Goal: Transaction & Acquisition: Book appointment/travel/reservation

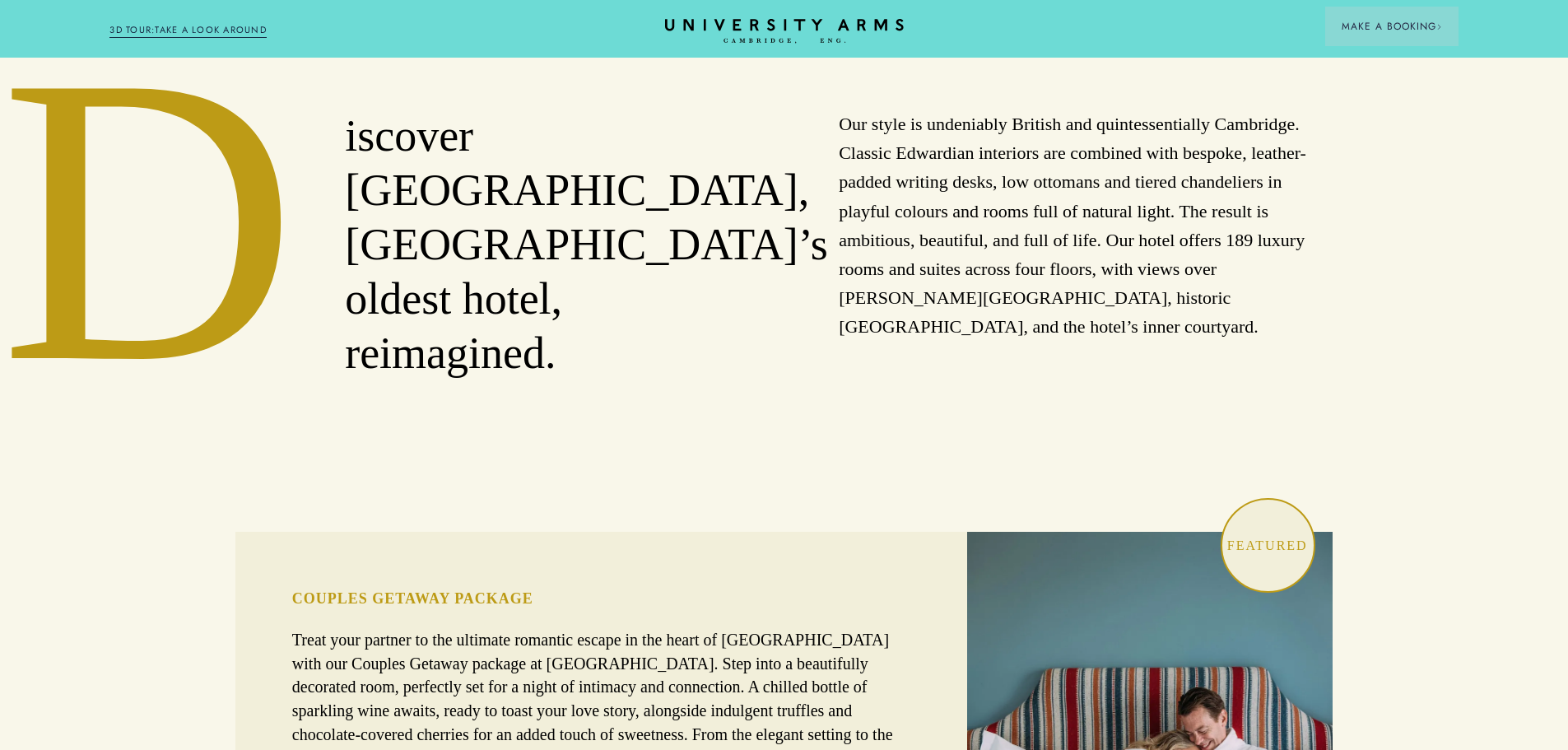
scroll to position [905, 0]
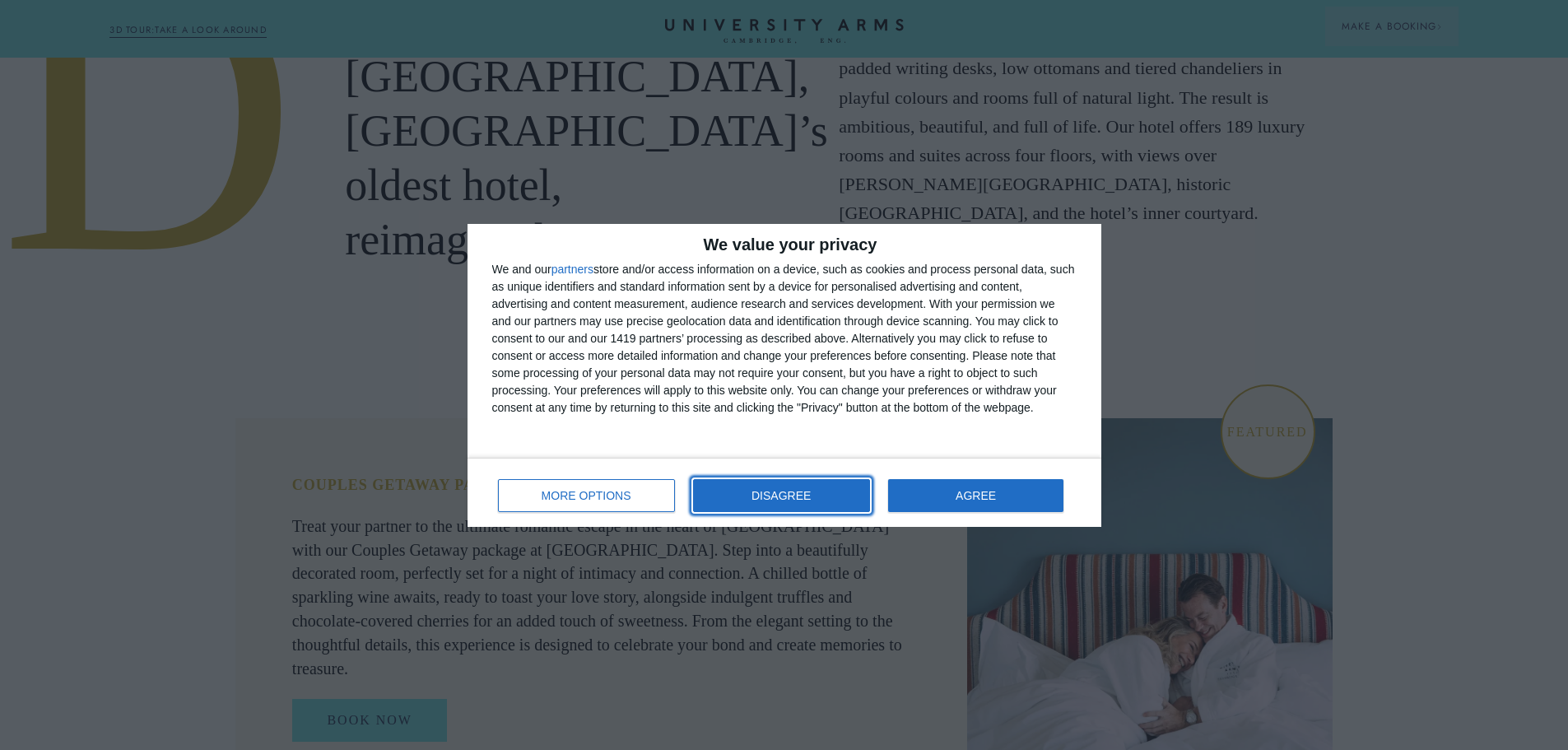
click at [798, 483] on button "DISAGREE" at bounding box center [781, 495] width 177 height 33
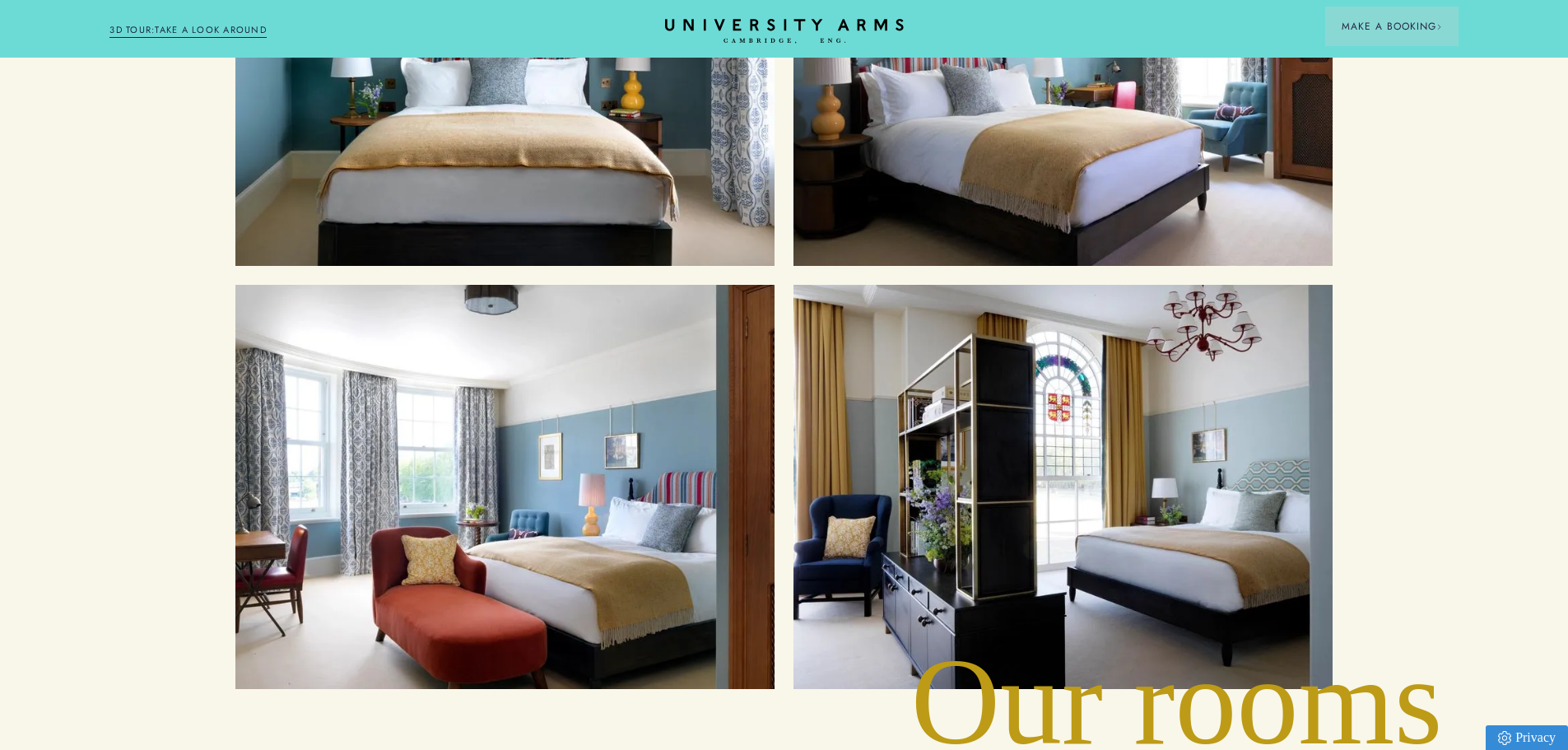
scroll to position [2121, 0]
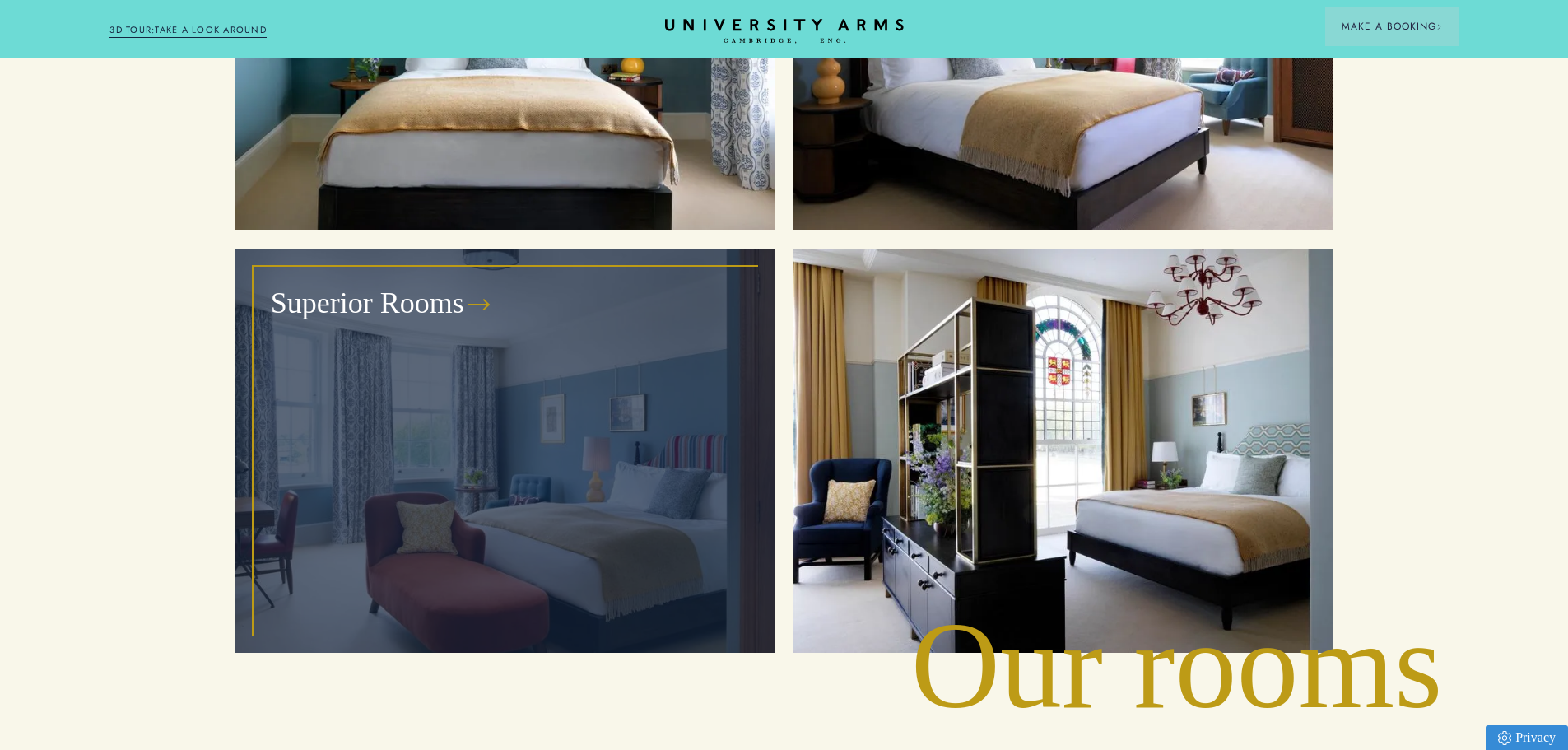
click at [561, 349] on div "Superior Rooms" at bounding box center [505, 451] width 501 height 367
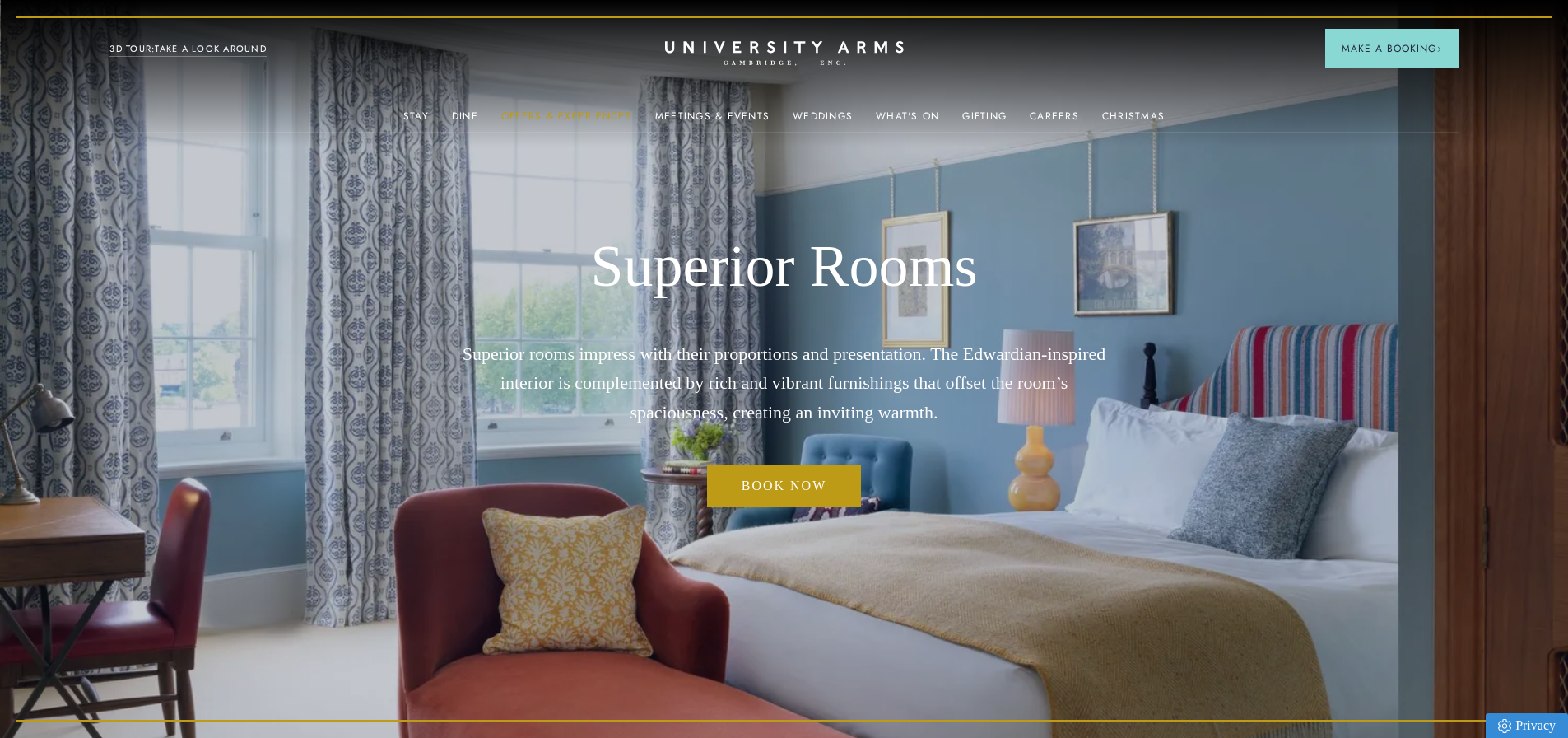
click at [570, 112] on link "Offers & Experiences" at bounding box center [567, 121] width 131 height 22
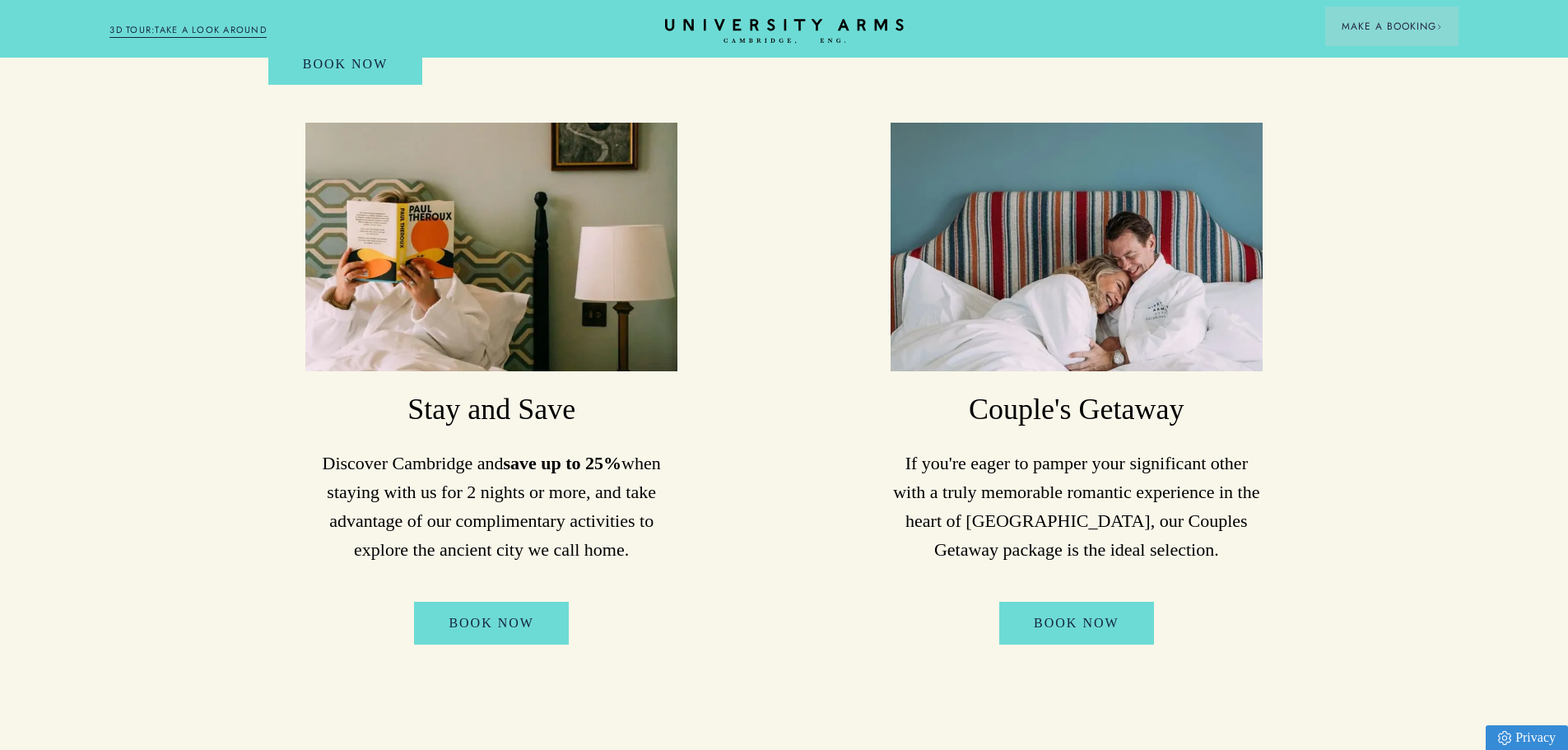
scroll to position [905, 0]
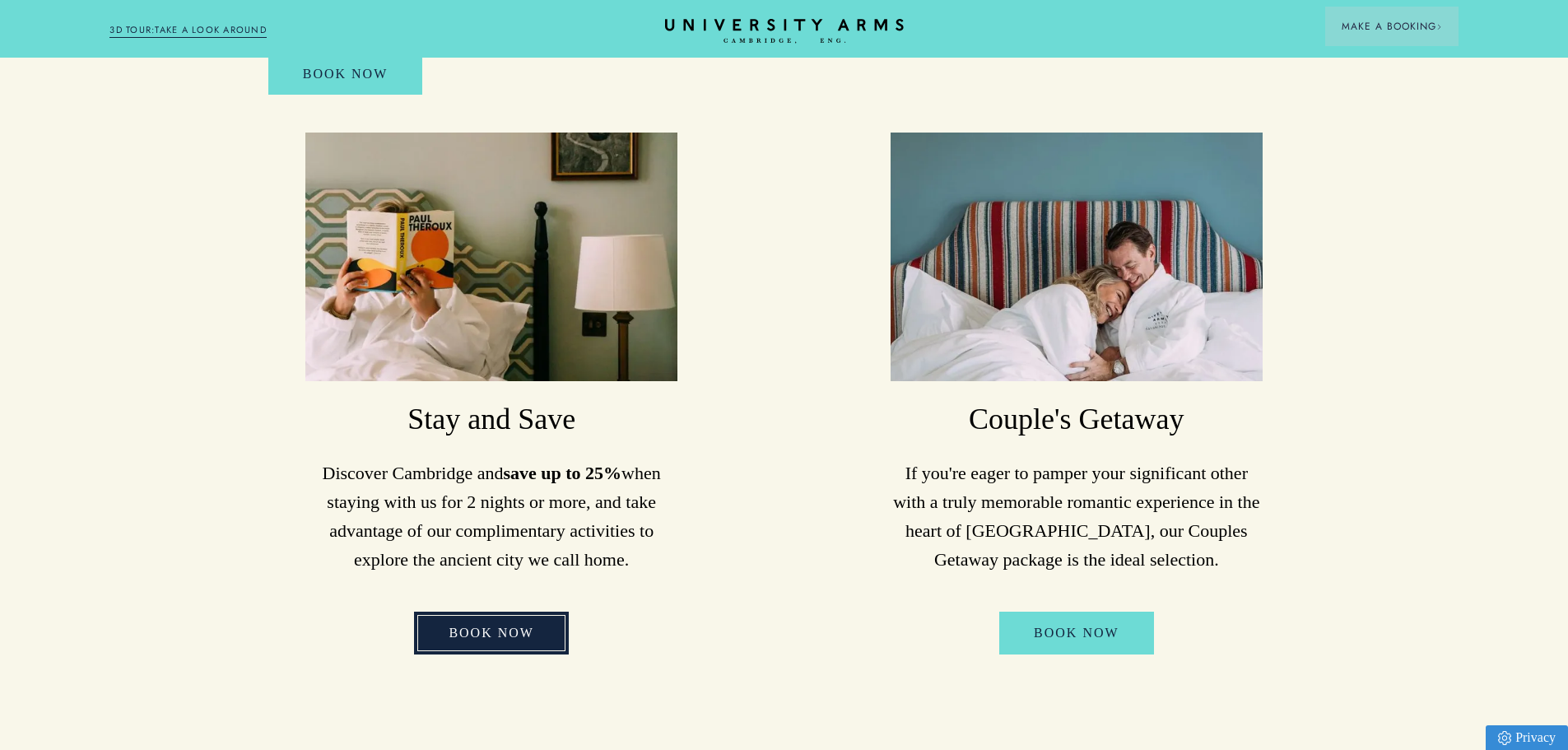
click at [497, 612] on link "Book Now" at bounding box center [491, 633] width 154 height 43
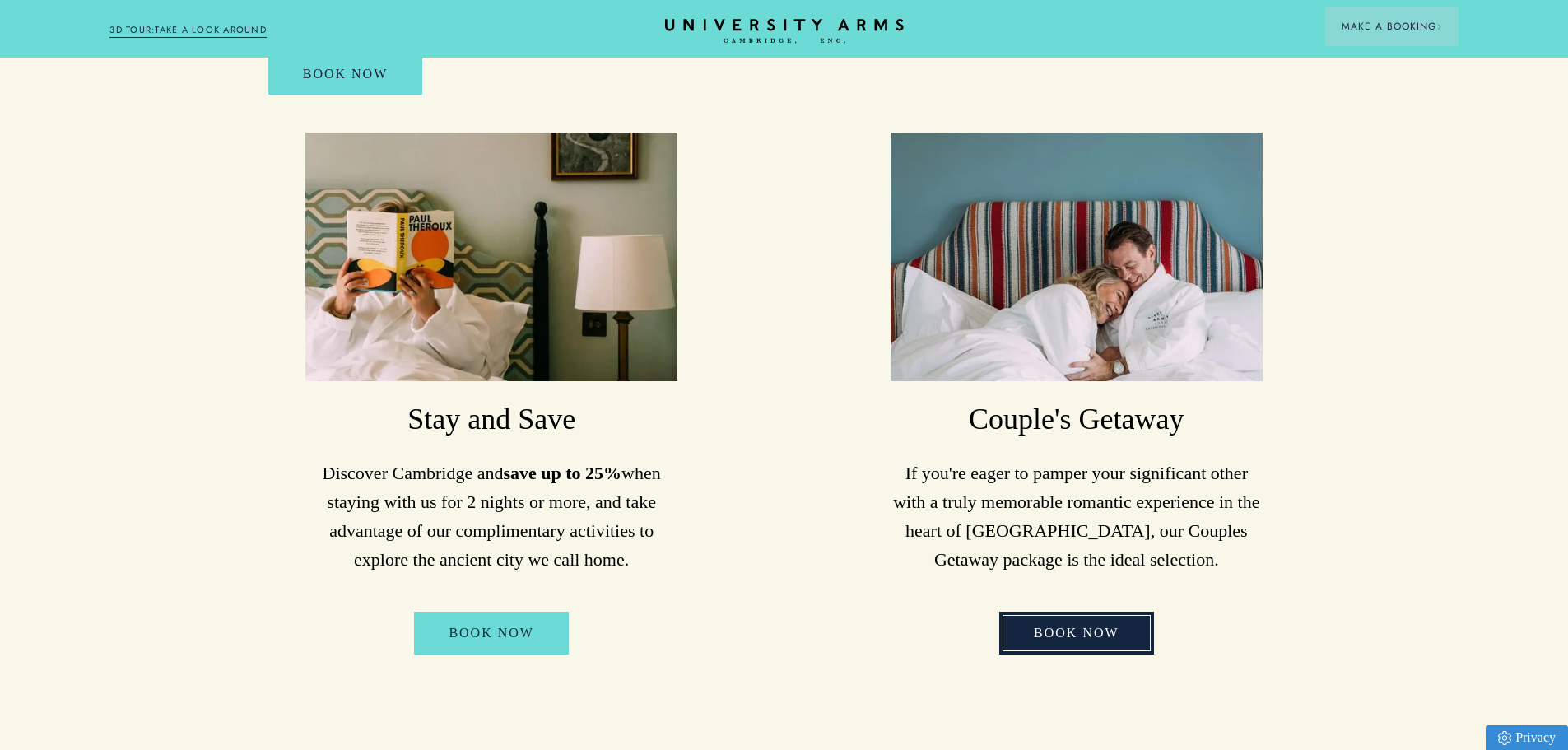
click at [1070, 612] on link "Book Now" at bounding box center [1076, 633] width 154 height 43
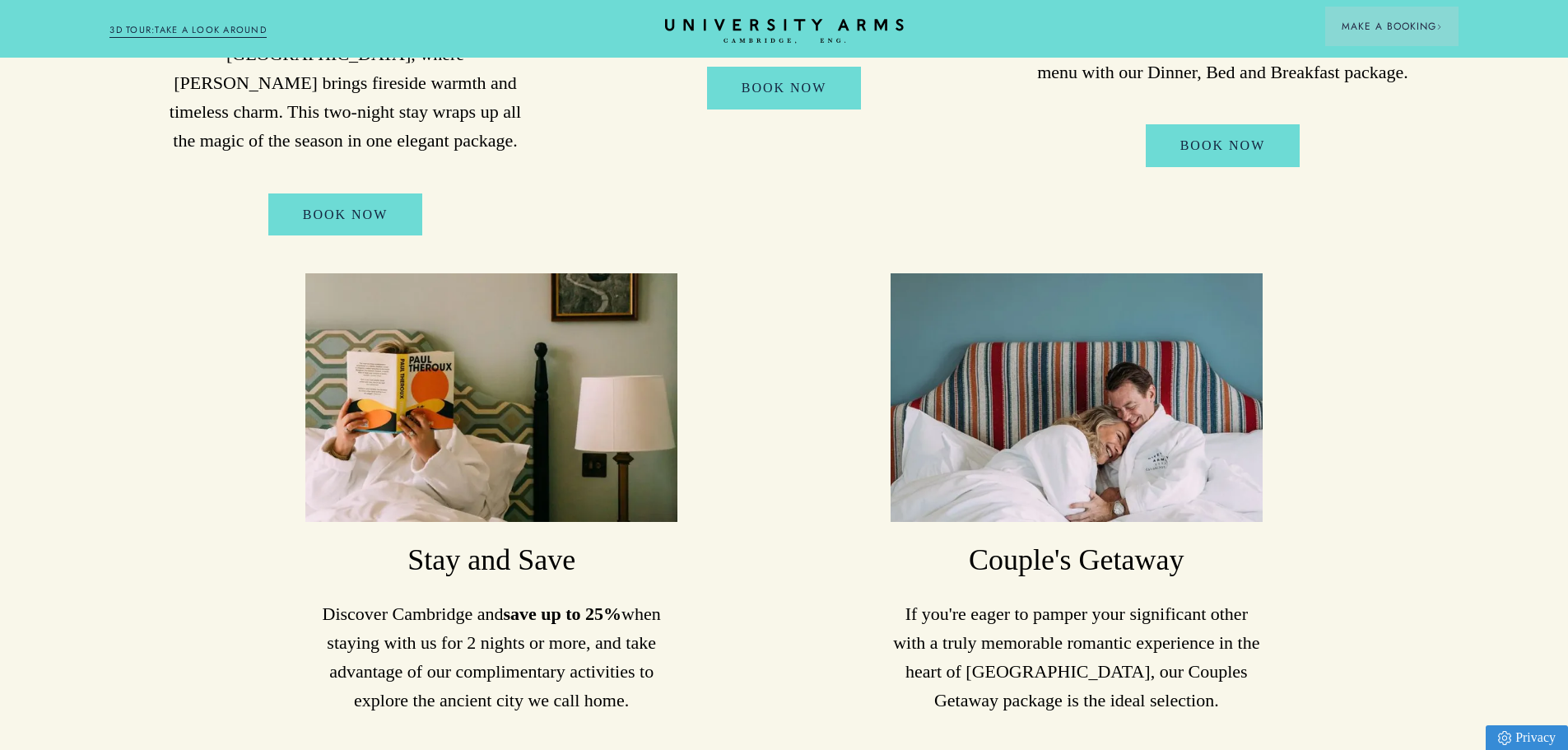
scroll to position [823, 0]
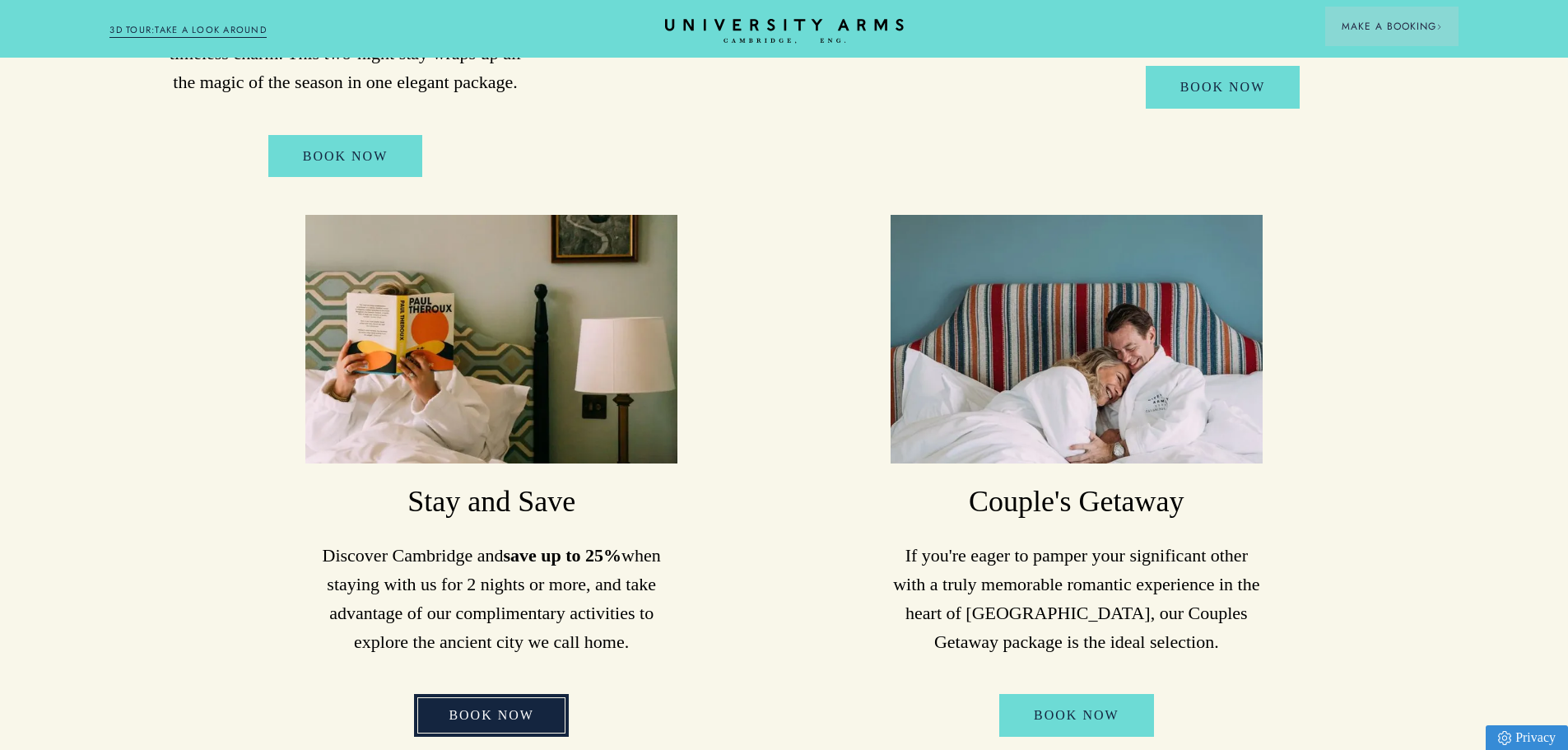
click at [482, 694] on link "Book Now" at bounding box center [491, 715] width 154 height 43
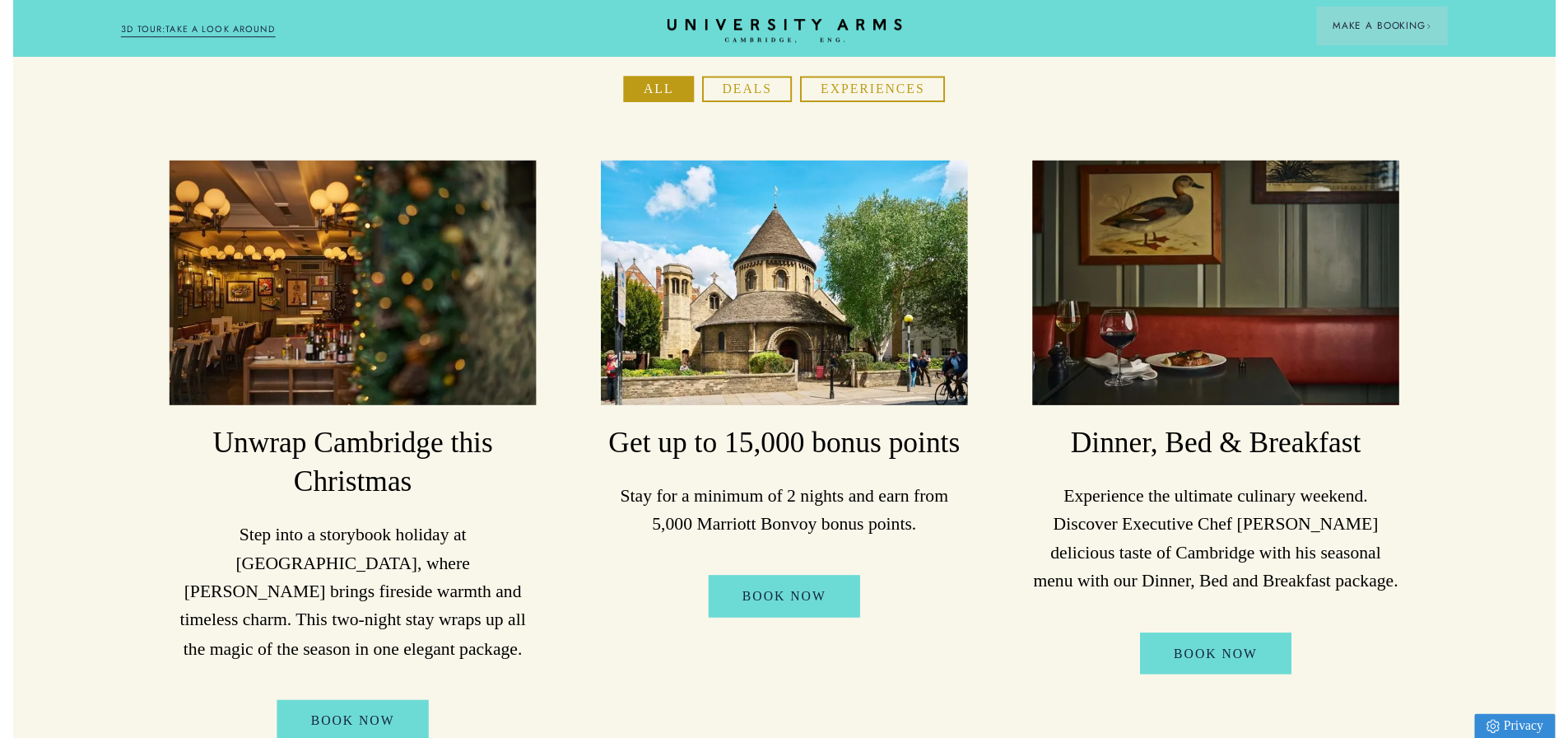
scroll to position [0, 0]
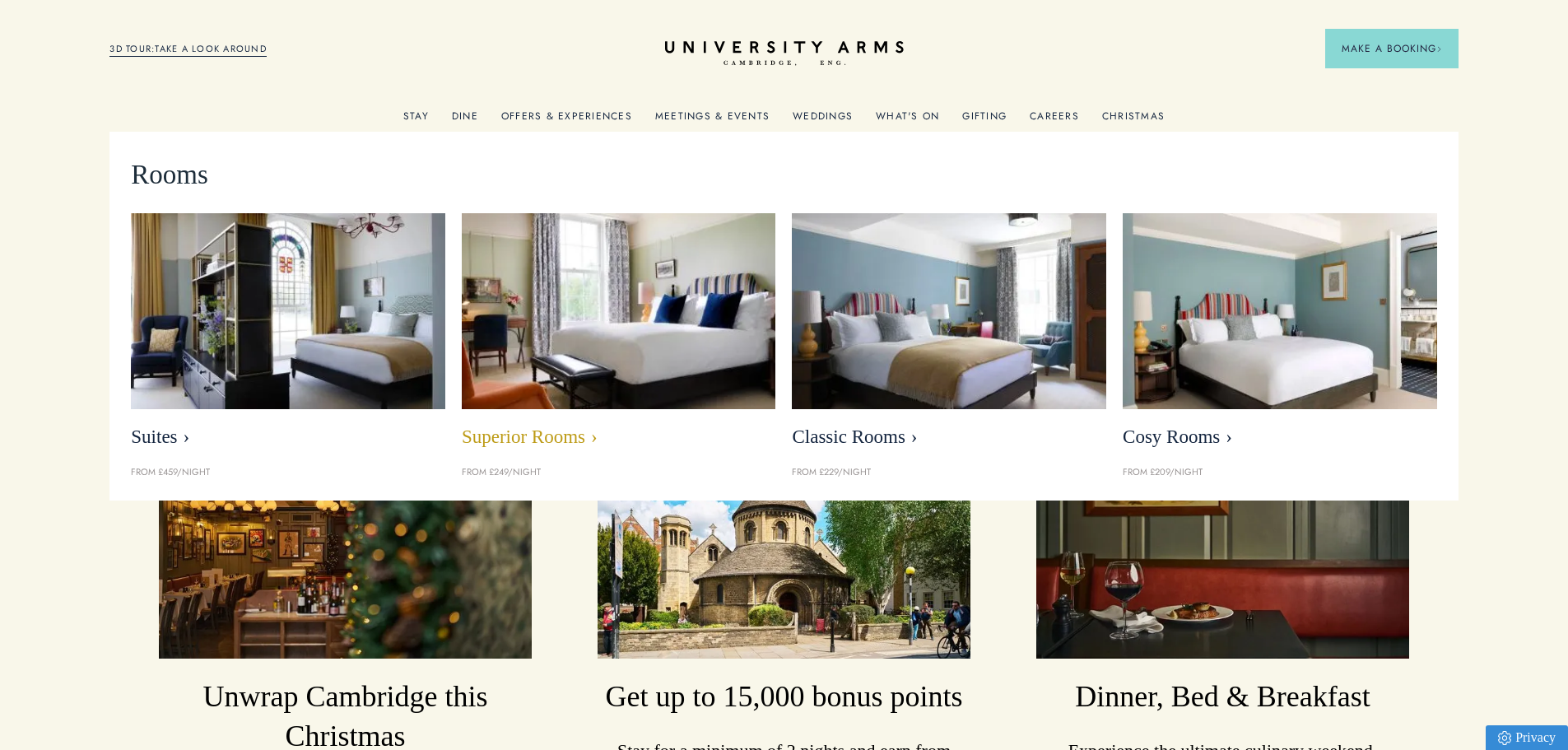
click at [639, 318] on img at bounding box center [618, 310] width 361 height 225
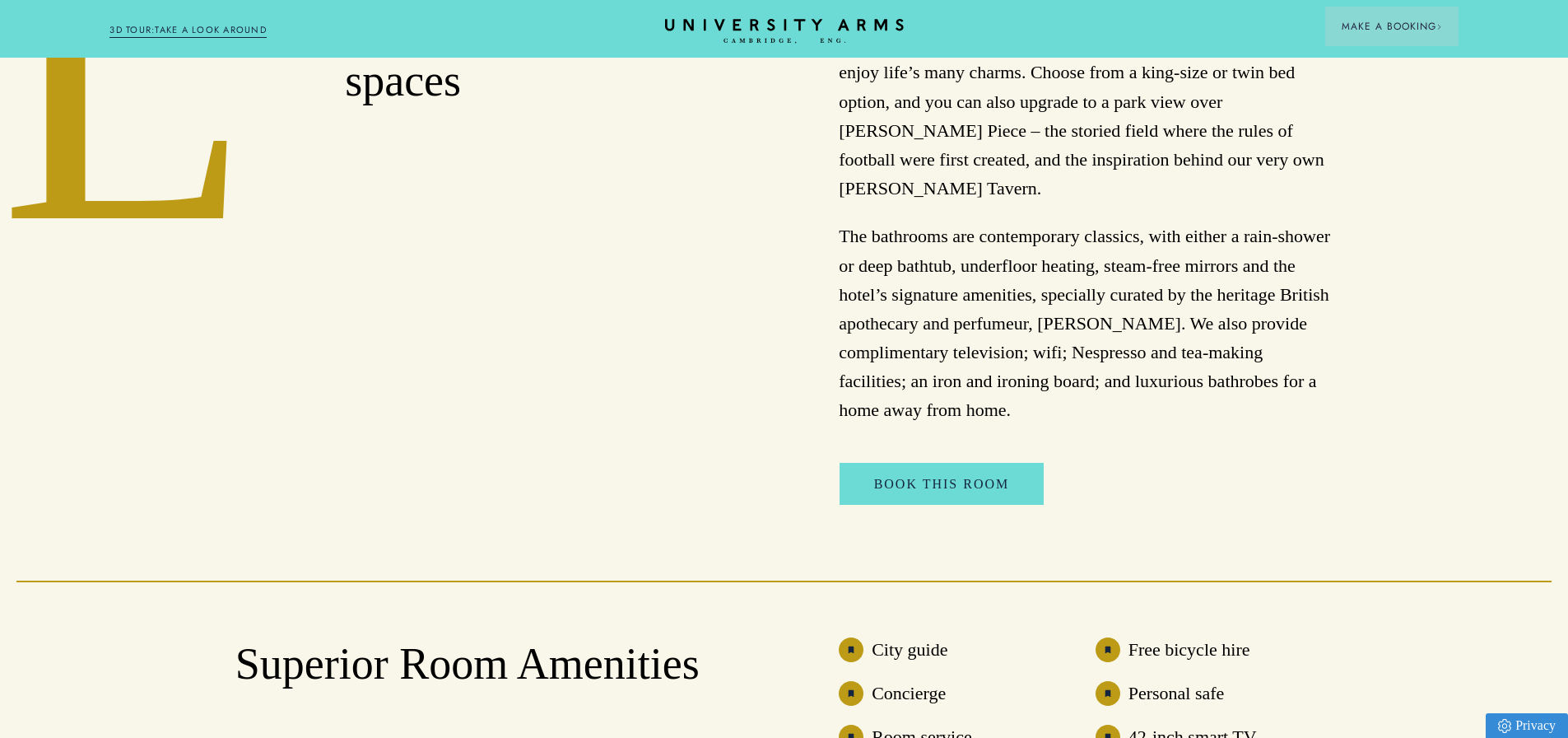
scroll to position [905, 0]
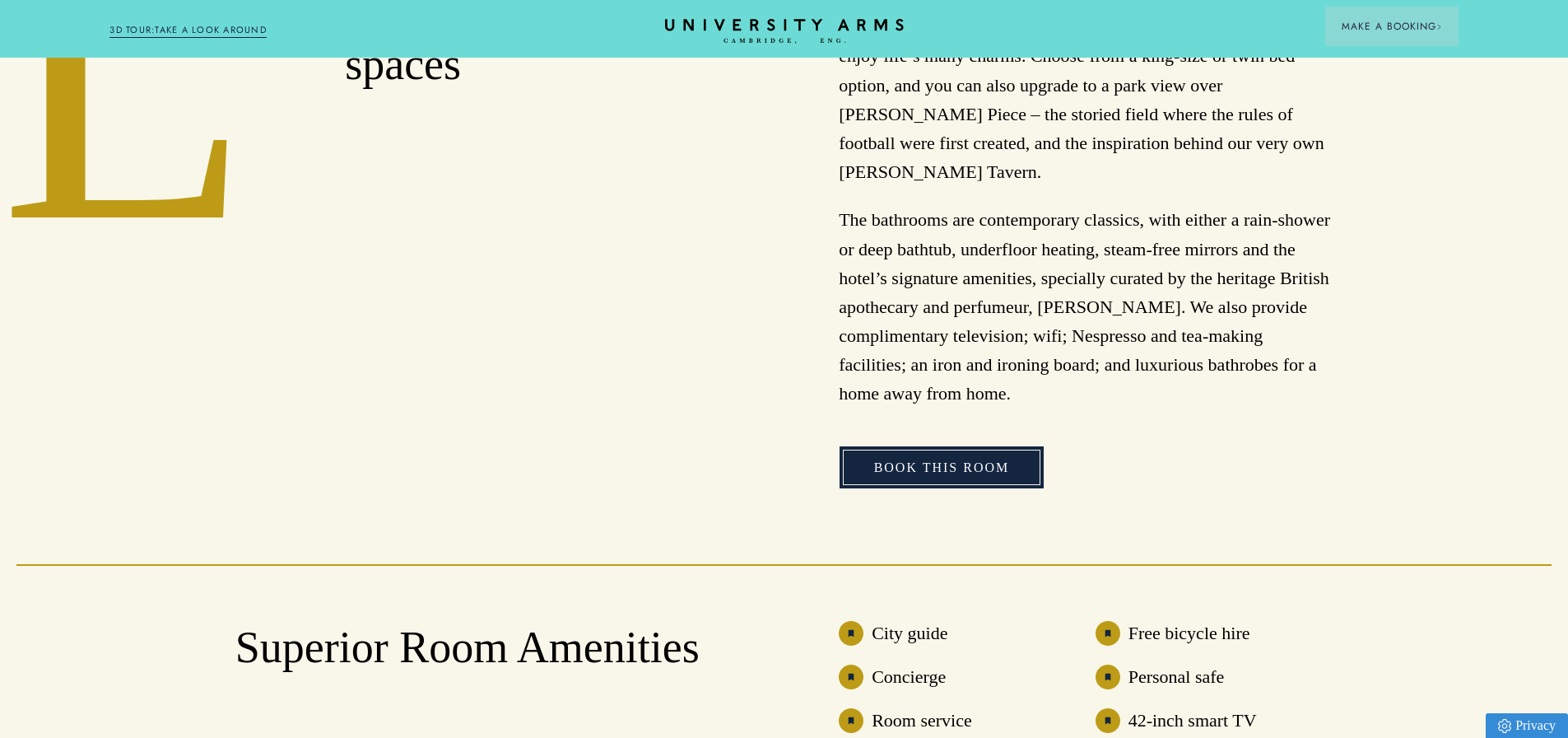
click at [866, 455] on link "Book This Room" at bounding box center [942, 468] width 205 height 43
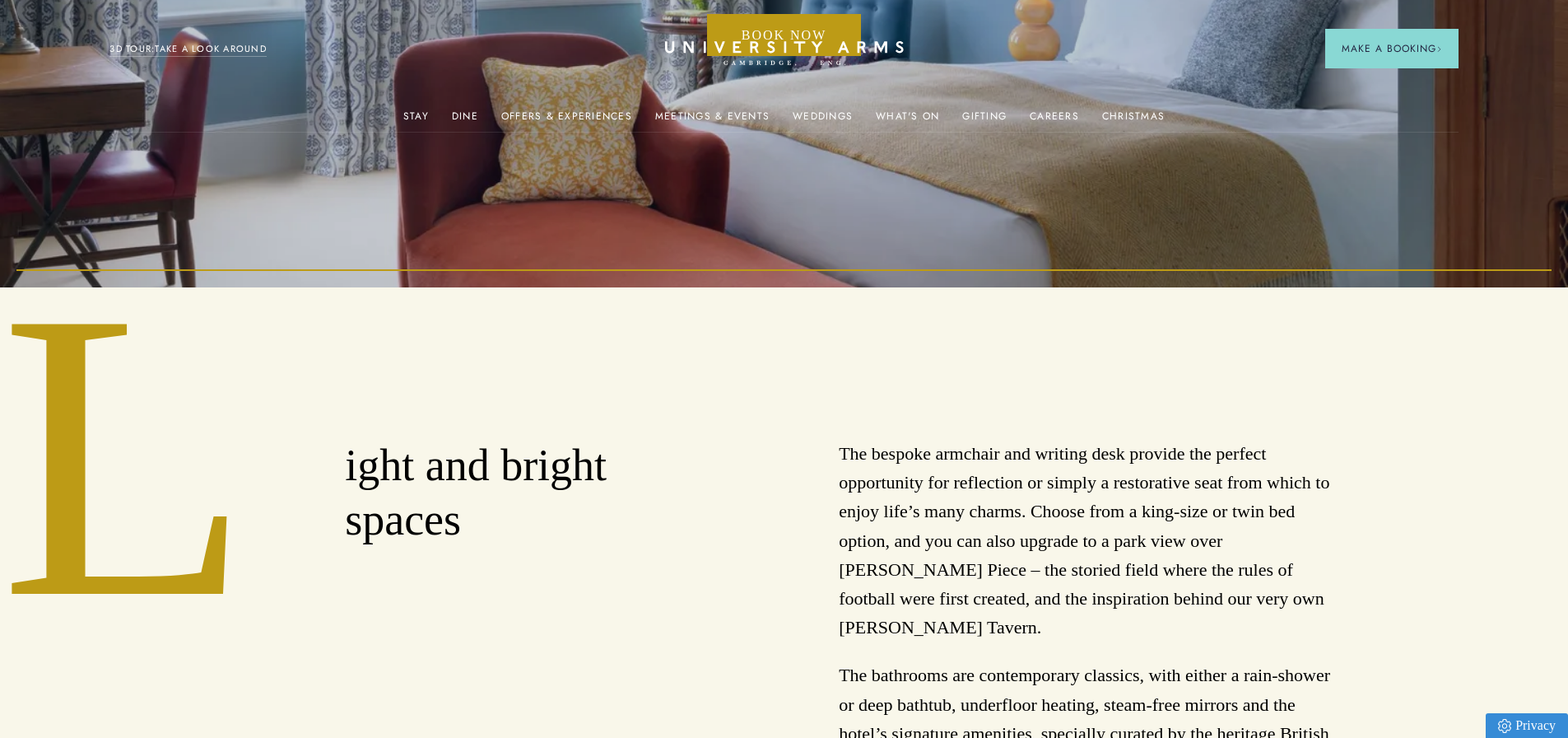
scroll to position [0, 0]
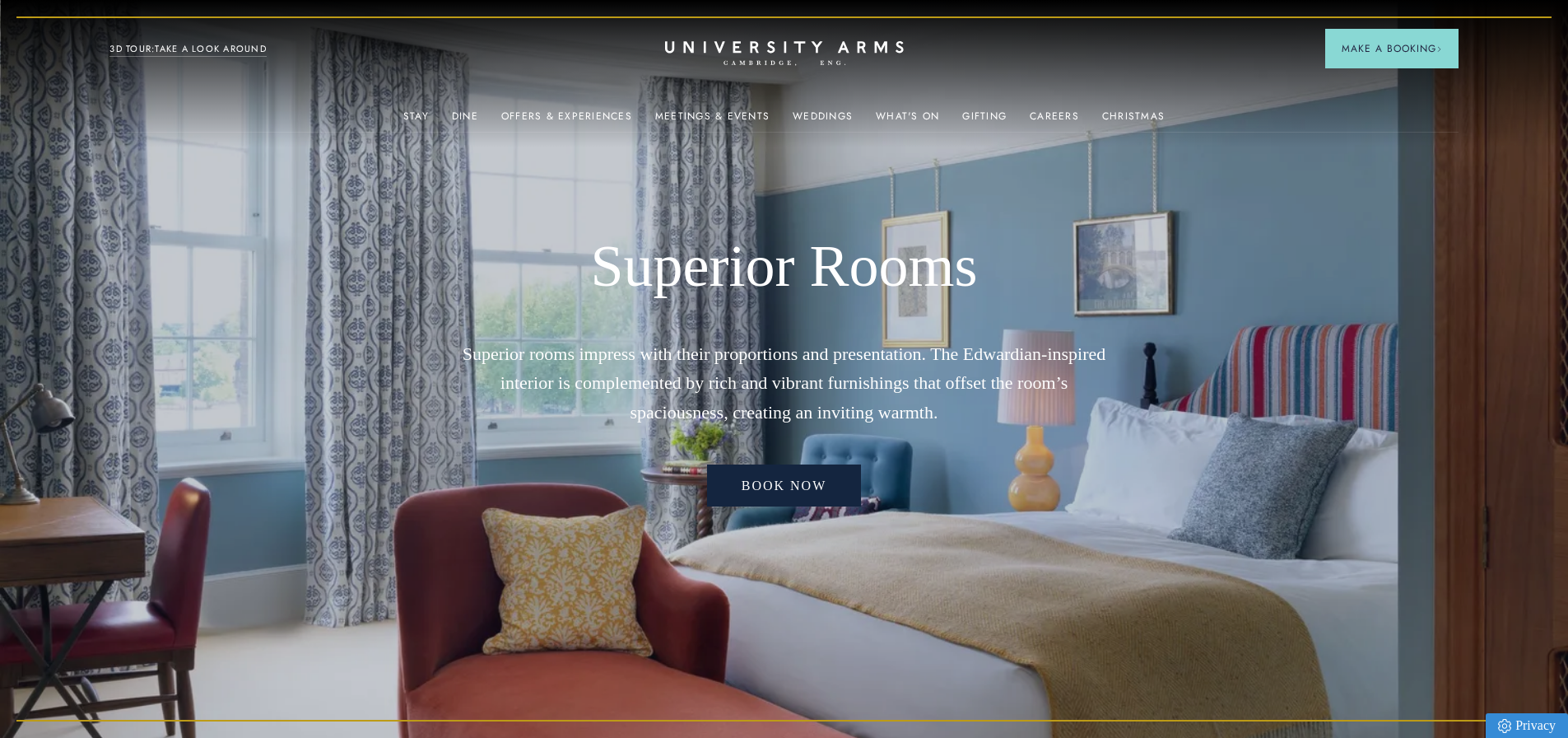
click at [775, 487] on link "Book now" at bounding box center [784, 485] width 154 height 43
